Goal: Task Accomplishment & Management: Manage account settings

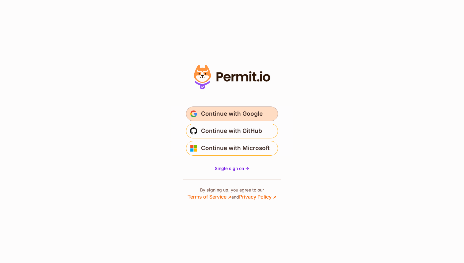
click at [231, 115] on span "Continue with Google" at bounding box center [232, 114] width 62 height 10
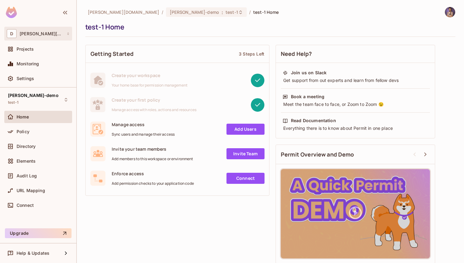
click at [56, 38] on div "D dan.permit.io" at bounding box center [38, 34] width 68 height 14
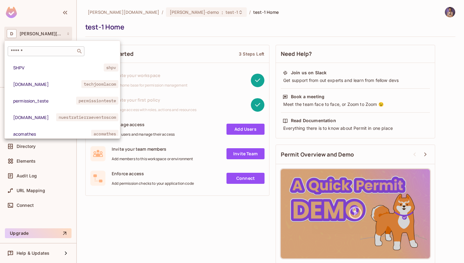
click at [62, 49] on input "text" at bounding box center [42, 51] width 64 height 6
paste input "**********"
type input "**********"
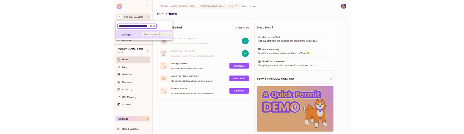
scroll to position [0, 0]
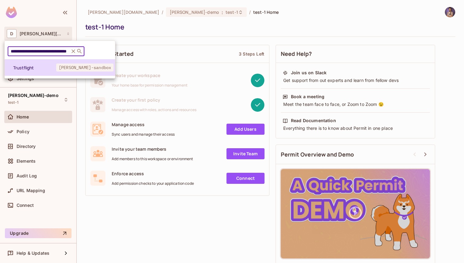
click at [63, 64] on span "alex-trustflight-sandbox" at bounding box center [84, 68] width 57 height 8
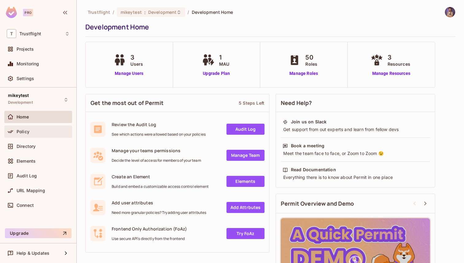
click at [38, 130] on div "Policy" at bounding box center [43, 131] width 53 height 5
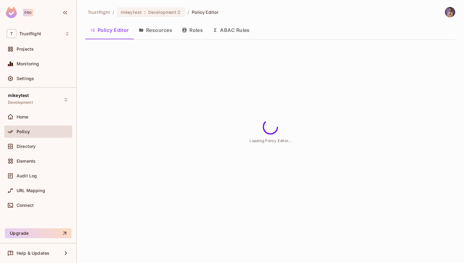
click at [222, 30] on button "ABAC Rules" at bounding box center [231, 29] width 47 height 15
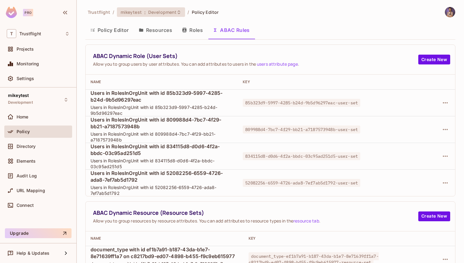
click at [158, 16] on div "mikeytest : Development" at bounding box center [151, 12] width 68 height 10
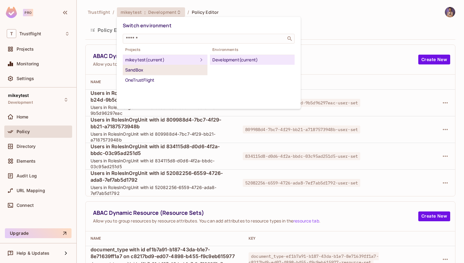
click at [150, 73] on div "SandBox" at bounding box center [165, 69] width 80 height 7
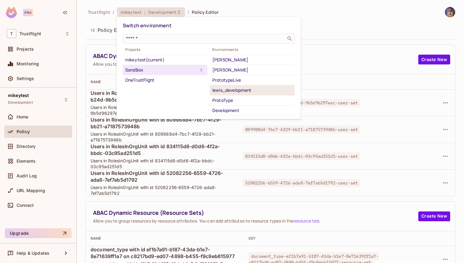
click at [239, 92] on div "lewis_development" at bounding box center [252, 90] width 80 height 7
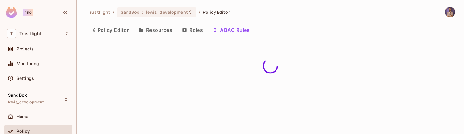
click at [195, 35] on button "Roles" at bounding box center [192, 29] width 31 height 15
click at [234, 31] on button "ABAC Rules" at bounding box center [231, 29] width 47 height 15
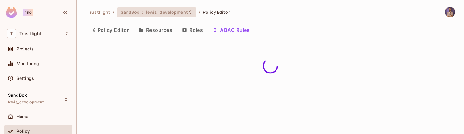
click at [162, 11] on span "lewis_development" at bounding box center [167, 12] width 42 height 6
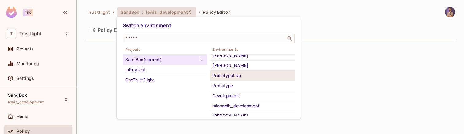
scroll to position [21, 0]
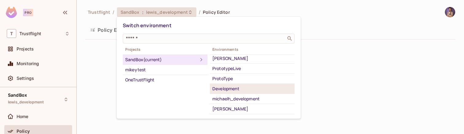
click at [237, 89] on div "Development" at bounding box center [252, 88] width 80 height 7
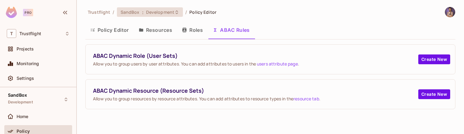
click at [165, 14] on span "Development" at bounding box center [160, 12] width 28 height 6
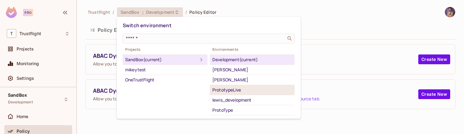
scroll to position [40, 0]
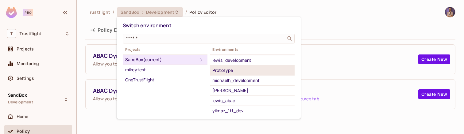
click at [239, 72] on div "ProtoType" at bounding box center [252, 70] width 80 height 7
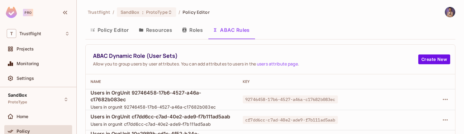
click at [283, 124] on span "cf7dd6cc-c7ad-40e2-ade9-f7b111ad5aab" at bounding box center [290, 120] width 95 height 8
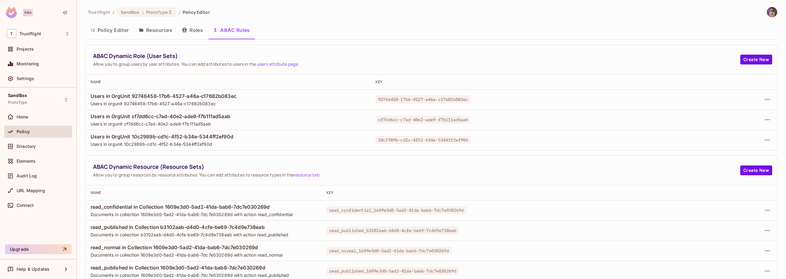
click at [210, 99] on span "Users in OrgUnit 92746458-17b6-4527-a46a-c17682b083ec" at bounding box center [228, 96] width 275 height 7
click at [765, 97] on icon "button" at bounding box center [766, 99] width 7 height 7
click at [733, 115] on div "Edit Dynamic Role (User Set)" at bounding box center [720, 113] width 60 height 6
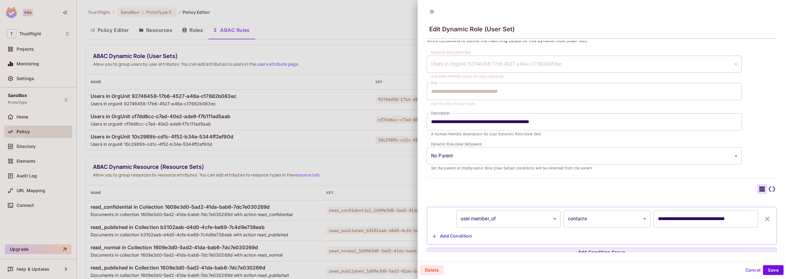
scroll to position [11, 0]
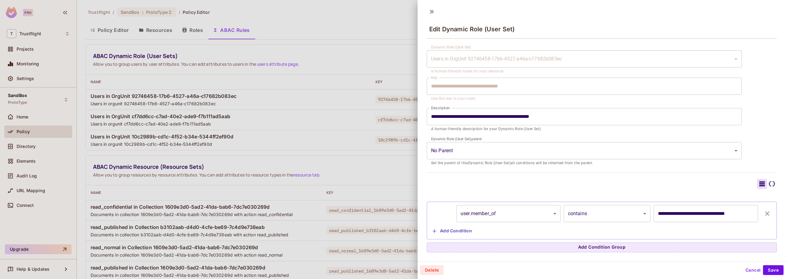
click at [314, 135] on div at bounding box center [393, 139] width 786 height 279
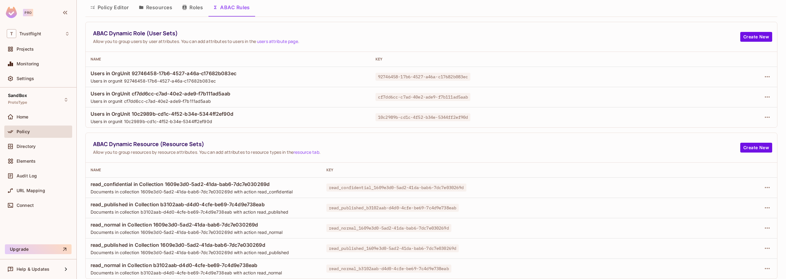
scroll to position [0, 0]
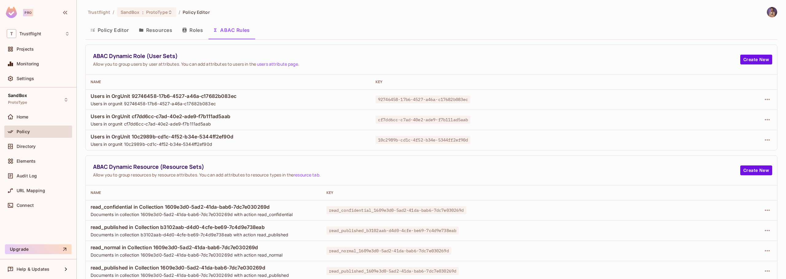
click at [184, 30] on icon "button" at bounding box center [184, 30] width 4 height 5
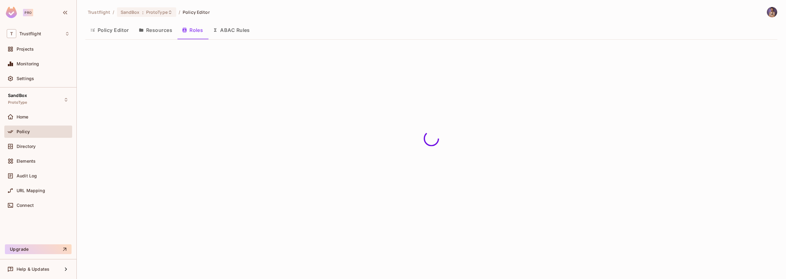
click at [164, 31] on button "Resources" at bounding box center [155, 29] width 43 height 15
click at [122, 32] on button "Policy Editor" at bounding box center [109, 29] width 48 height 15
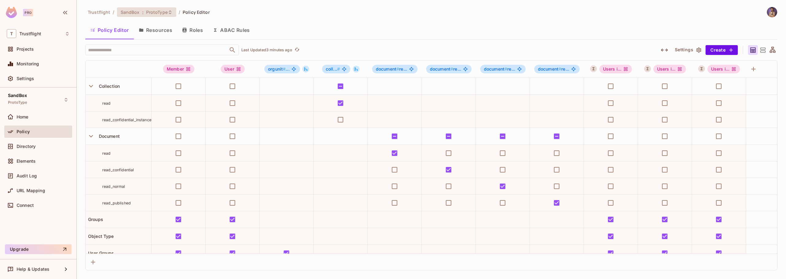
click at [147, 12] on span "ProtoType" at bounding box center [156, 12] width 21 height 6
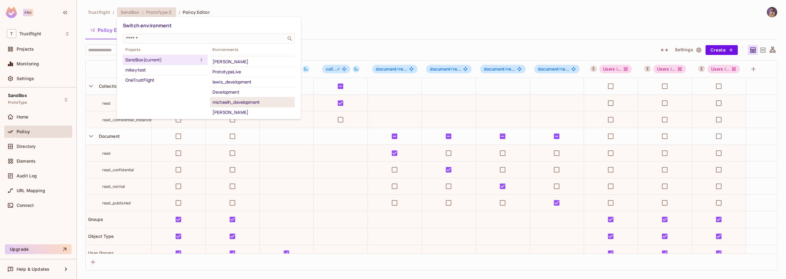
scroll to position [37, 0]
click at [237, 64] on div "lewis_development" at bounding box center [252, 63] width 80 height 7
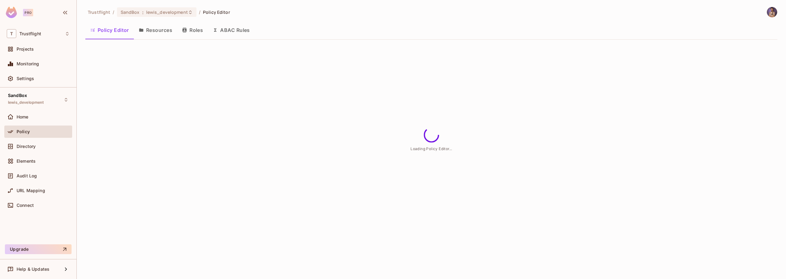
click at [167, 32] on button "Resources" at bounding box center [155, 29] width 43 height 15
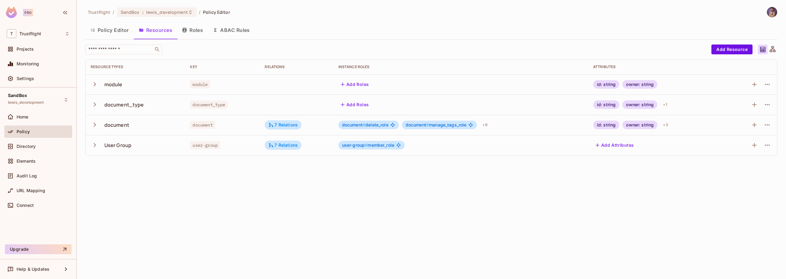
click at [103, 33] on button "Policy Editor" at bounding box center [109, 29] width 48 height 15
